Goal: Register for event/course

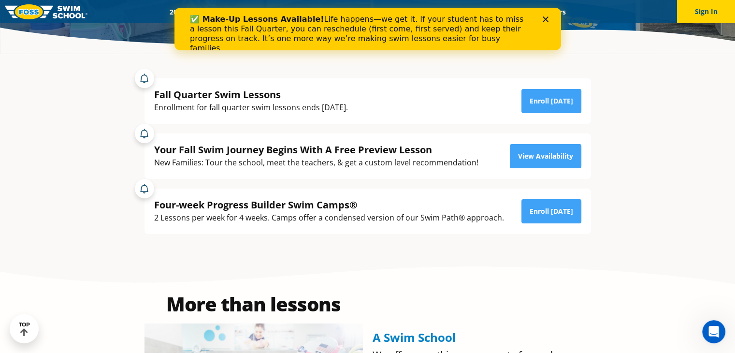
scroll to position [145, 0]
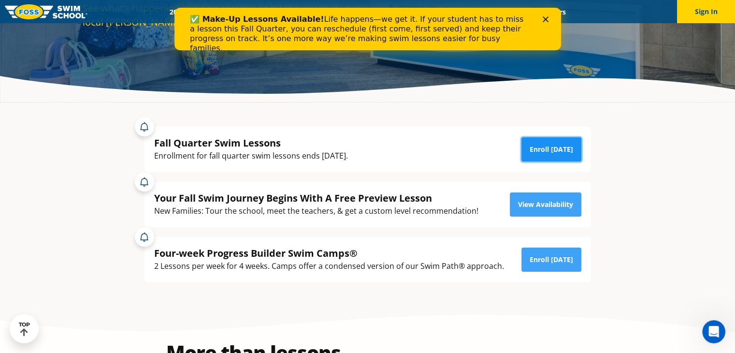
click at [570, 148] on link "Enroll Today" at bounding box center [551, 149] width 60 height 24
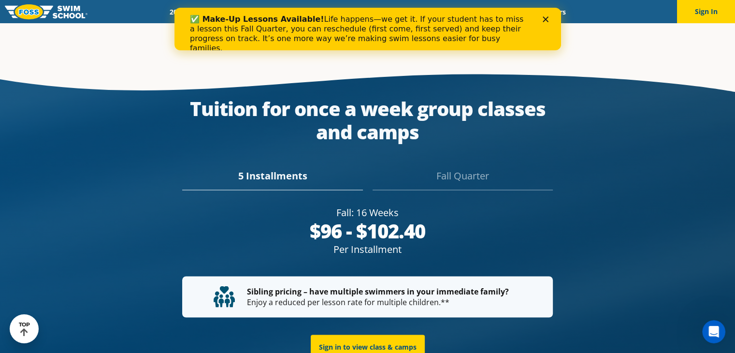
scroll to position [1691, 0]
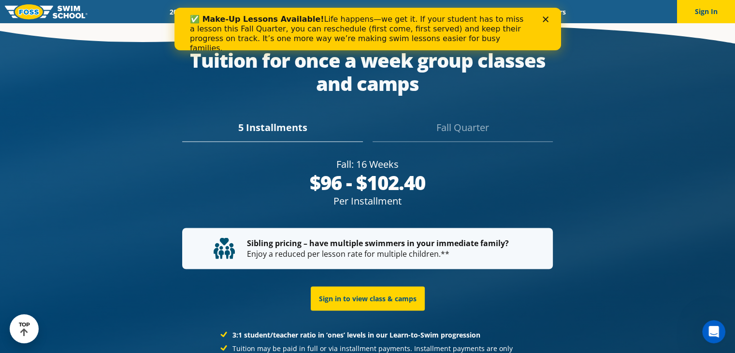
click at [452, 120] on div "Fall Quarter" at bounding box center [462, 130] width 180 height 21
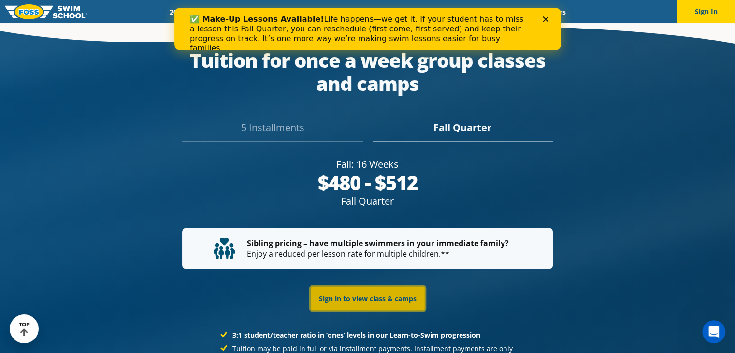
click at [381, 286] on link "Sign in to view class & camps" at bounding box center [368, 298] width 114 height 24
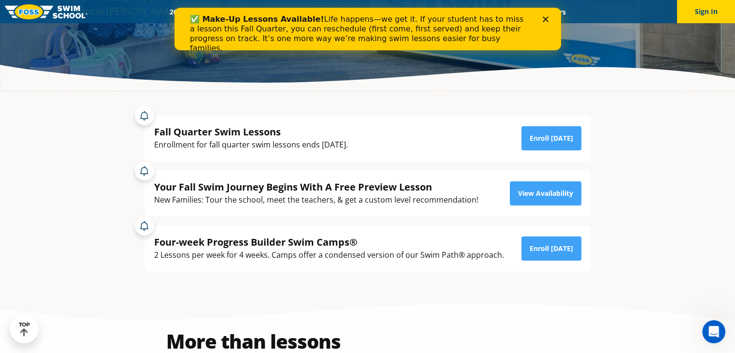
scroll to position [108, 0]
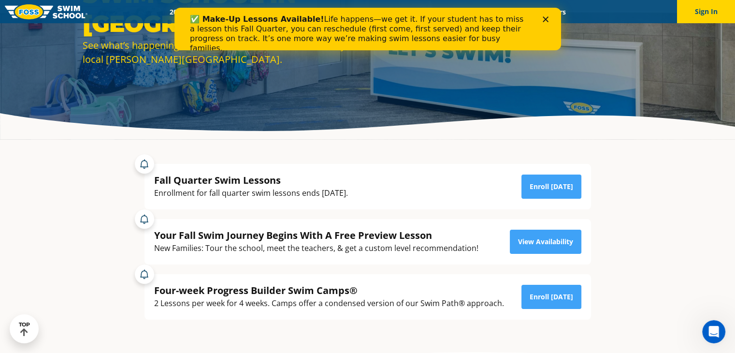
click at [554, 200] on div "Fall Quarter Swim Lessons Enrollment for fall quarter swim lessons ends October…" at bounding box center [367, 186] width 446 height 45
click at [568, 176] on link "Enroll Today" at bounding box center [551, 186] width 60 height 24
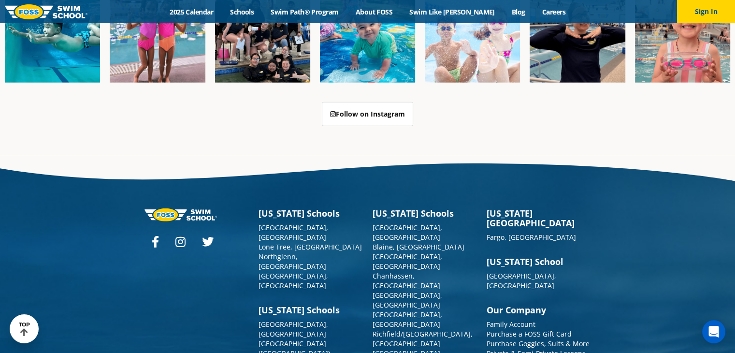
scroll to position [2454, 0]
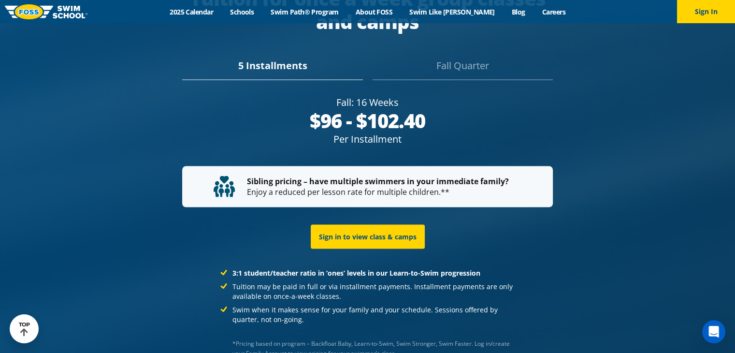
scroll to position [1739, 0]
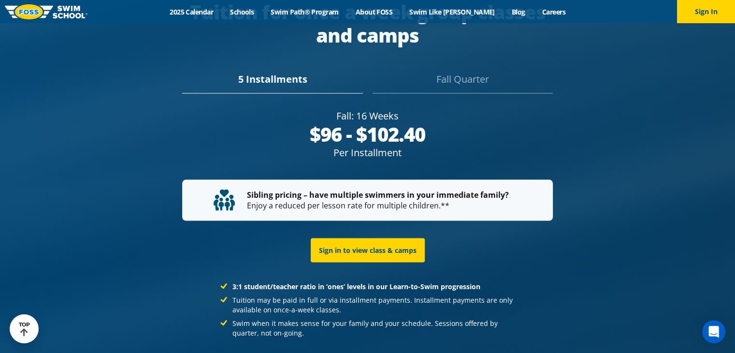
click at [467, 72] on div "Fall Quarter" at bounding box center [462, 82] width 180 height 21
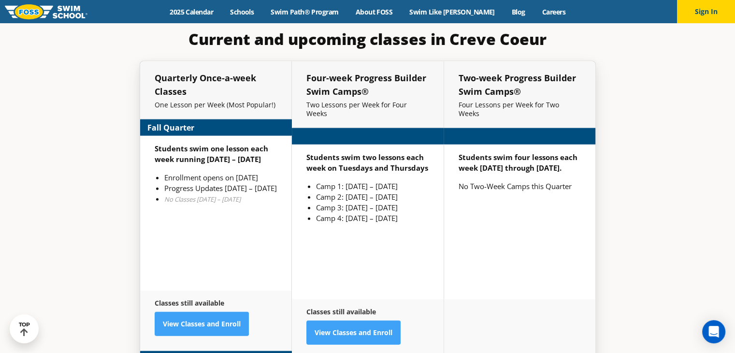
scroll to position [2174, 0]
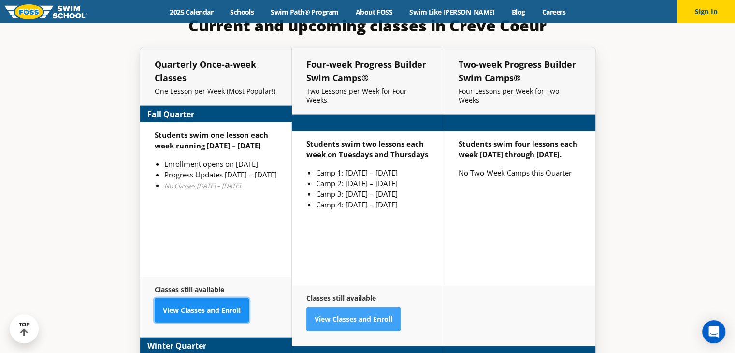
click at [189, 298] on link "View Classes and Enroll" at bounding box center [202, 310] width 94 height 24
